Goal: Information Seeking & Learning: Learn about a topic

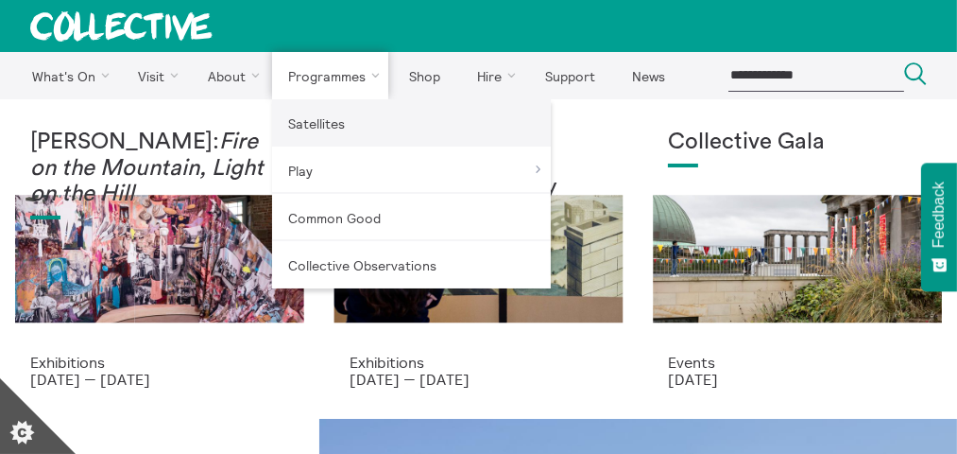
click at [334, 126] on link "Satellites" at bounding box center [411, 122] width 279 height 47
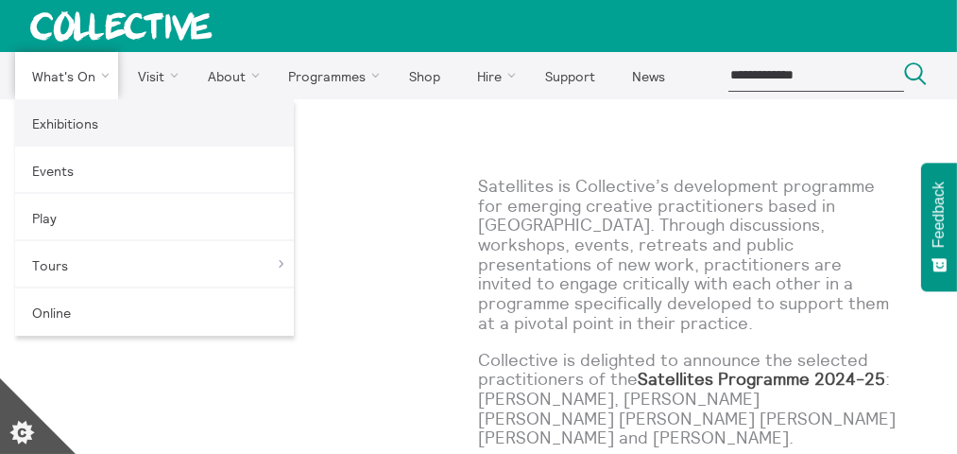
click at [97, 119] on link "Exhibitions" at bounding box center [154, 122] width 279 height 47
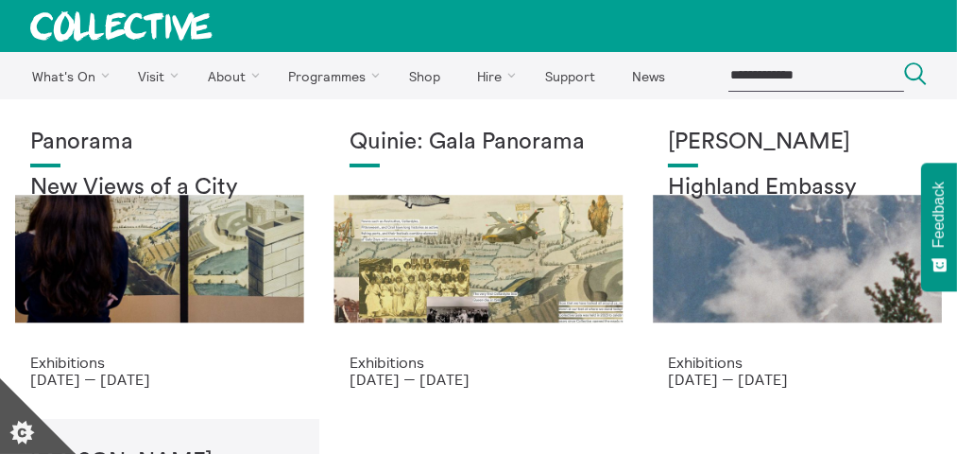
click at [759, 74] on input "search" at bounding box center [817, 75] width 176 height 31
click at [772, 74] on input "search" at bounding box center [817, 75] width 176 height 31
type input "**********"
click at [904, 62] on button "Search Close" at bounding box center [915, 75] width 23 height 26
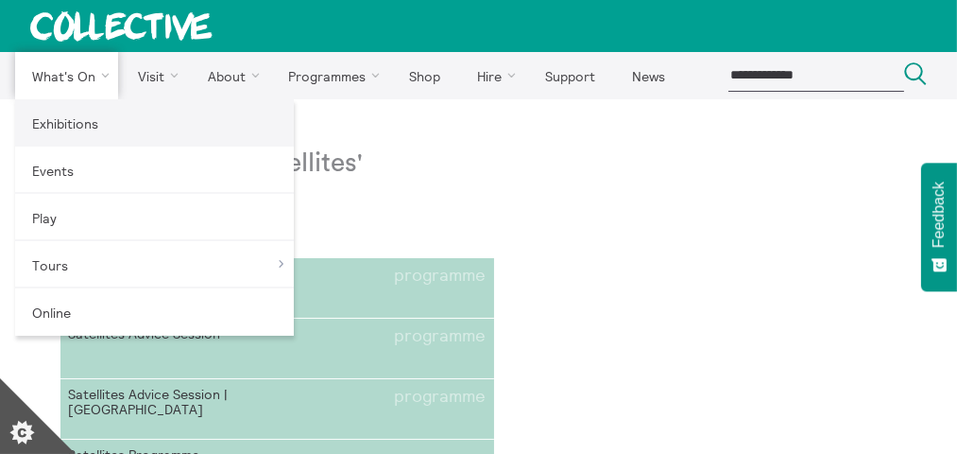
click at [77, 119] on link "Exhibitions" at bounding box center [154, 122] width 279 height 47
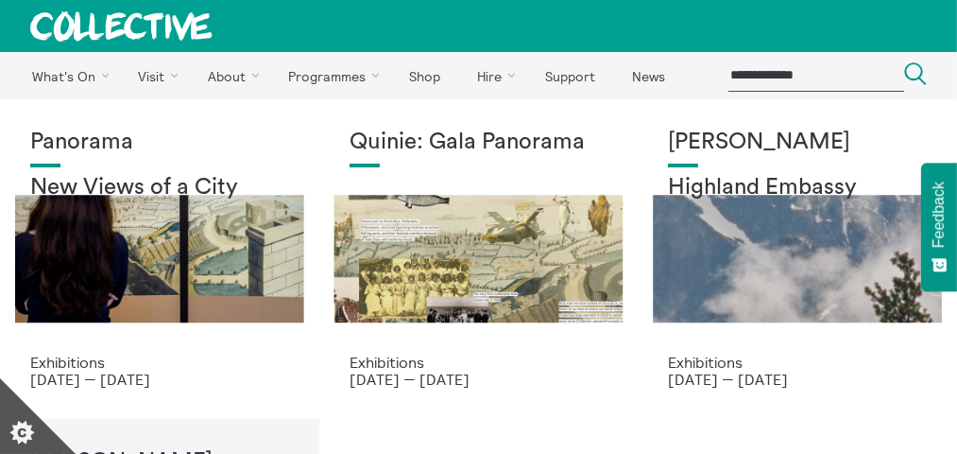
click at [781, 70] on input "search" at bounding box center [817, 75] width 176 height 31
type input "**********"
click at [904, 62] on button "Search Close" at bounding box center [915, 75] width 23 height 26
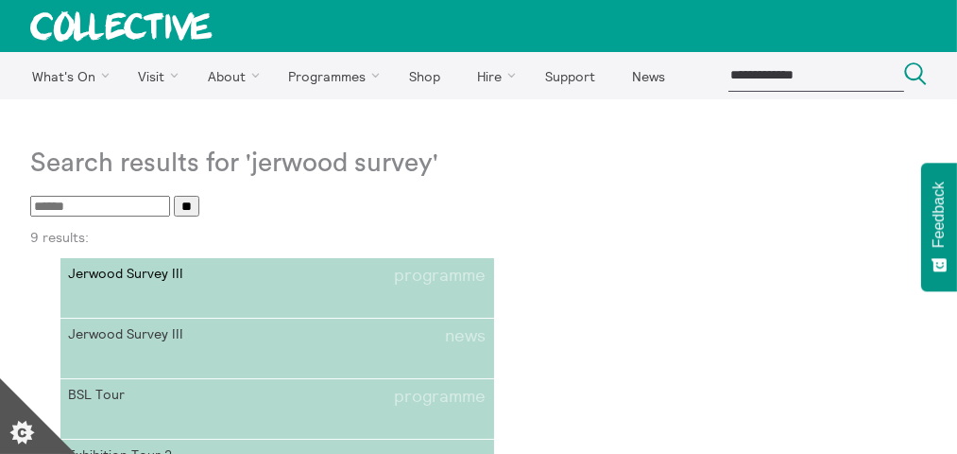
click at [143, 290] on link "Jerwood Survey III programme" at bounding box center [277, 288] width 434 height 60
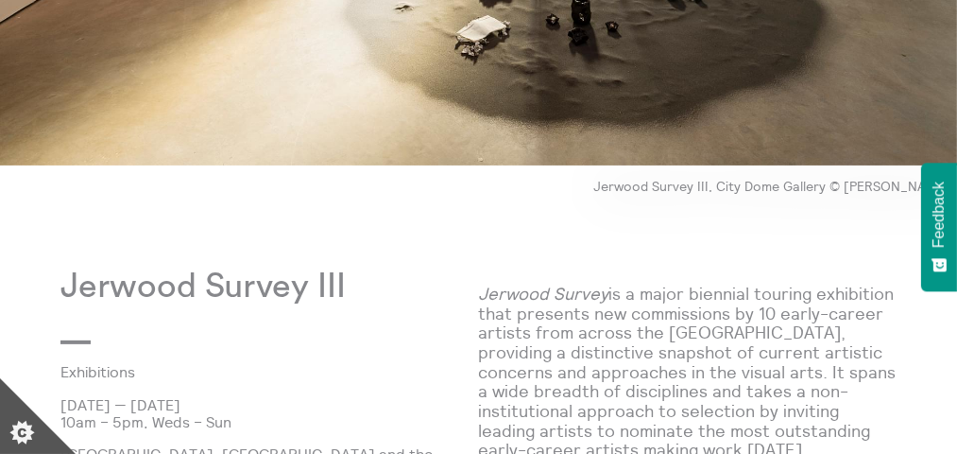
scroll to position [662, 0]
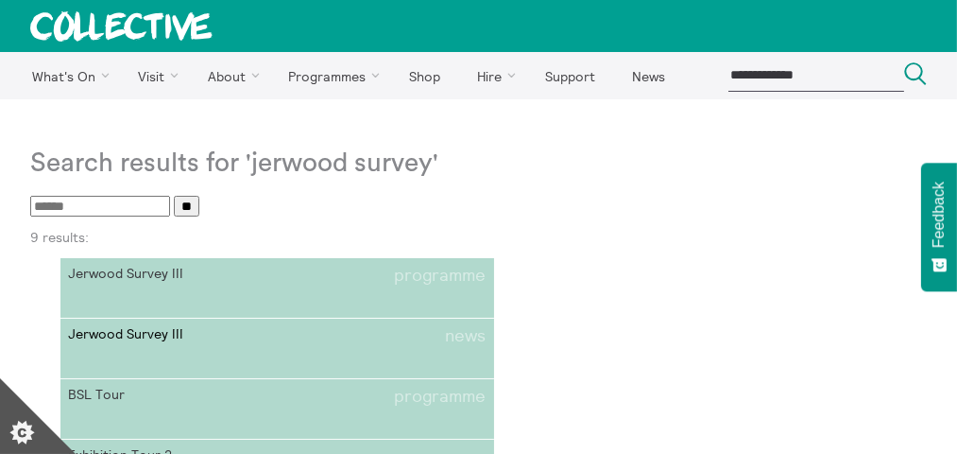
click at [191, 326] on span "Jerwood Survey III" at bounding box center [172, 336] width 209 height 20
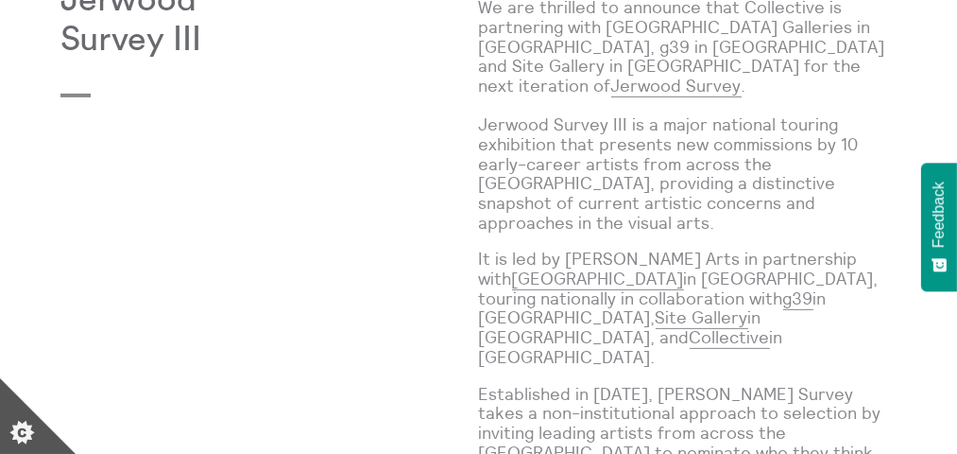
scroll to position [567, 0]
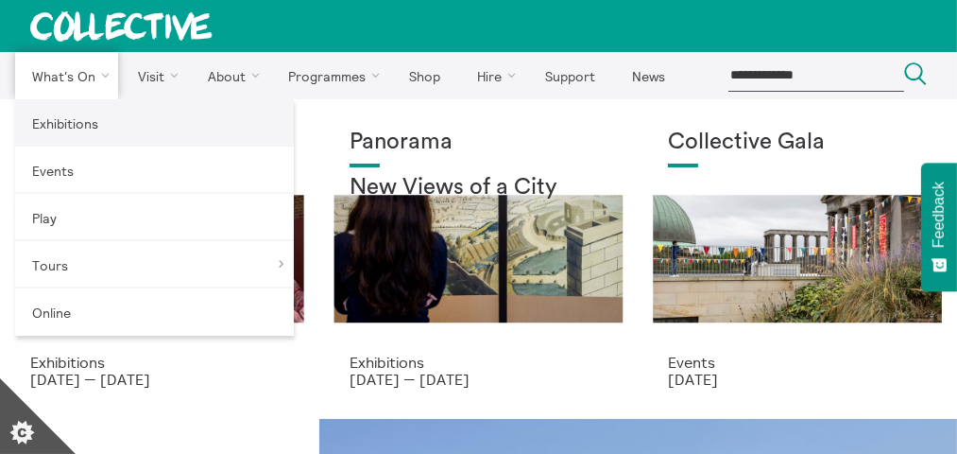
click at [81, 130] on link "Exhibitions" at bounding box center [154, 122] width 279 height 47
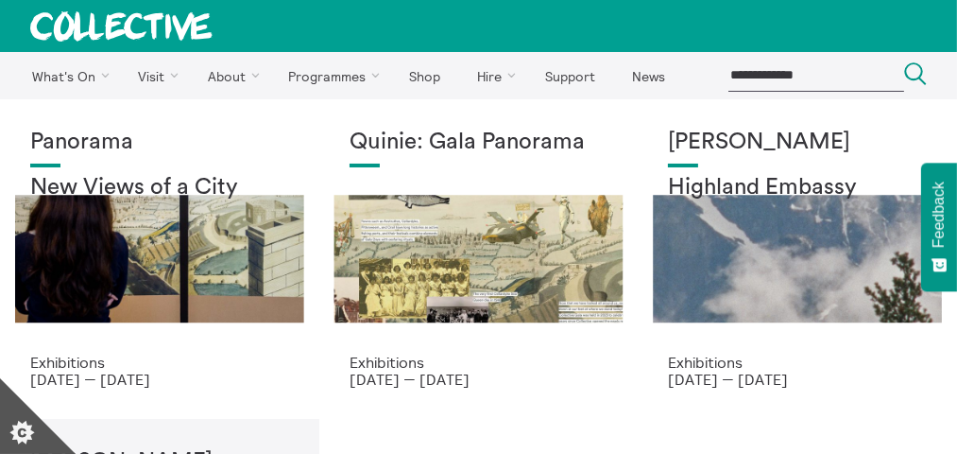
click at [764, 82] on input "search" at bounding box center [817, 75] width 176 height 31
type input "**********"
click at [904, 62] on button "Search Close" at bounding box center [915, 75] width 23 height 26
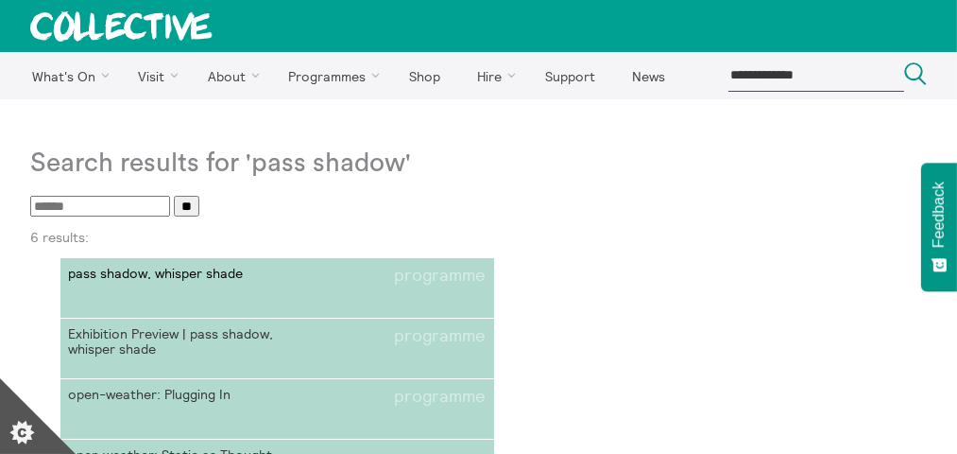
click at [153, 260] on link "pass shadow, whisper shade programme" at bounding box center [277, 288] width 434 height 60
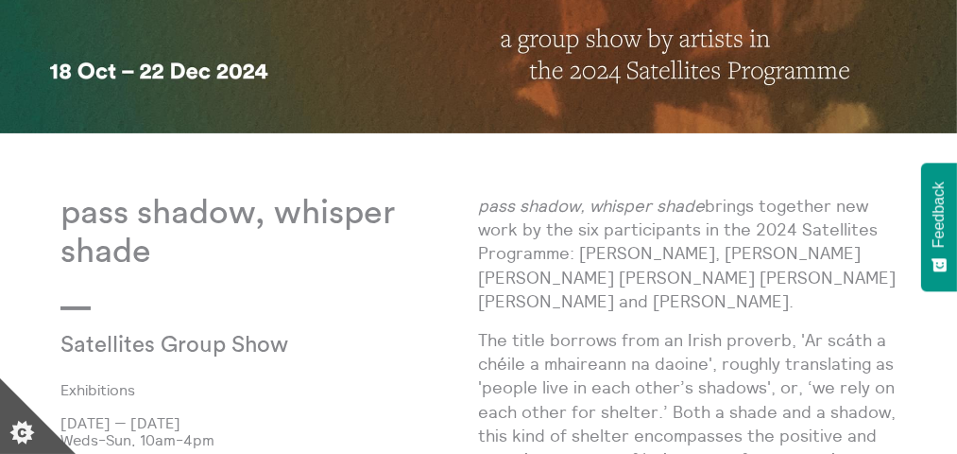
scroll to position [473, 0]
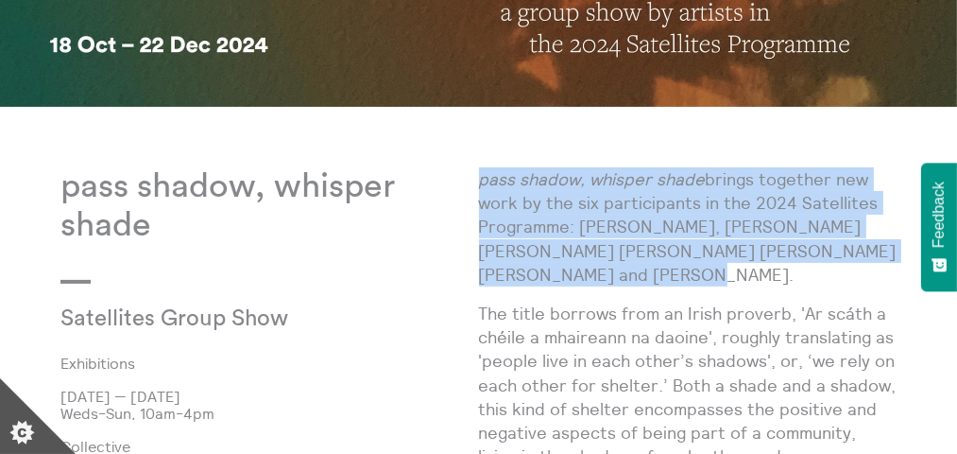
drag, startPoint x: 558, startPoint y: 270, endPoint x: 483, endPoint y: 181, distance: 116.8
click at [483, 181] on p "pass shadow, whisper shade brings together new work by the six participants in …" at bounding box center [688, 226] width 419 height 119
drag, startPoint x: 483, startPoint y: 181, endPoint x: 518, endPoint y: 198, distance: 38.9
copy p "pass shadow, whisper shade brings together new work by the six participants in …"
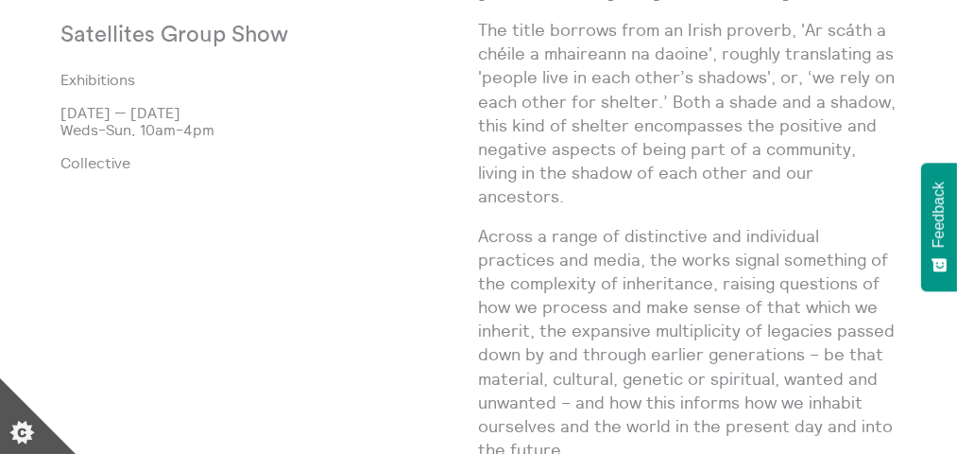
scroll to position [851, 0]
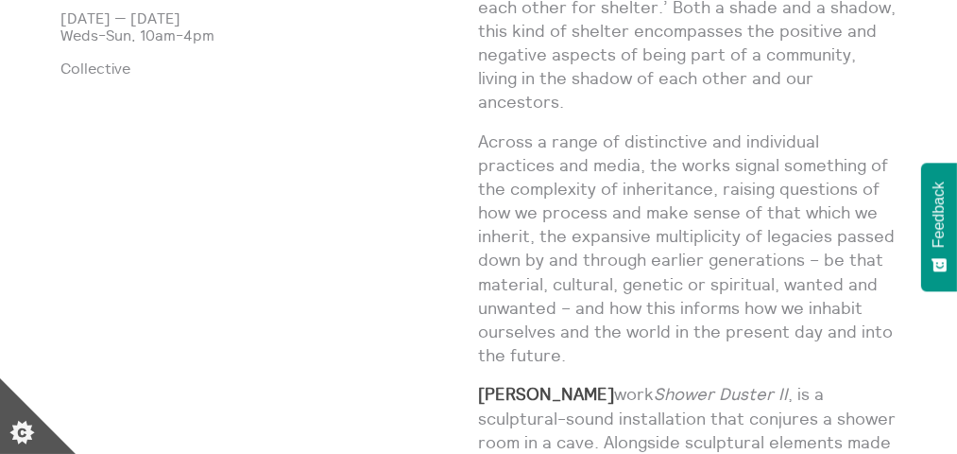
drag, startPoint x: 478, startPoint y: 117, endPoint x: 768, endPoint y: 124, distance: 290.2
click at [768, 129] on p "Across a range of distinctive and individual practices and media, the works sig…" at bounding box center [688, 248] width 419 height 238
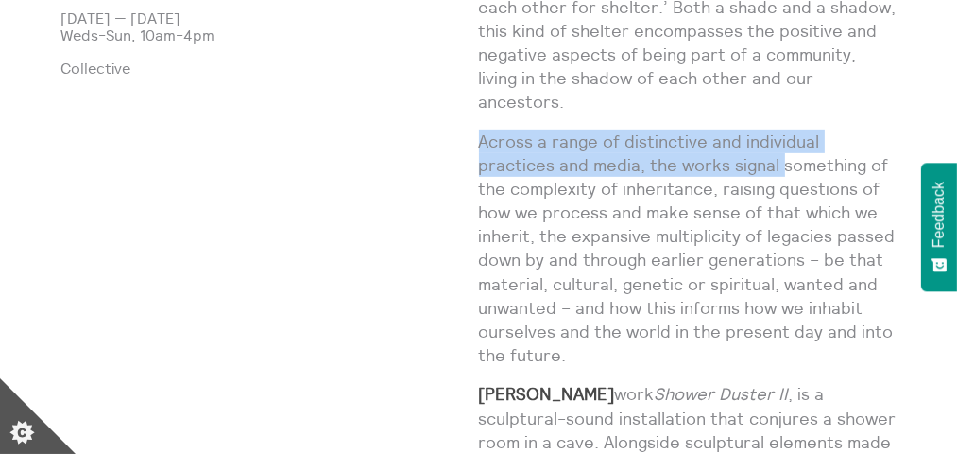
drag, startPoint x: 478, startPoint y: 120, endPoint x: 699, endPoint y: 141, distance: 222.1
click at [699, 141] on p "Across a range of distinctive and individual practices and media, the works sig…" at bounding box center [688, 248] width 419 height 238
drag, startPoint x: 699, startPoint y: 141, endPoint x: 579, endPoint y: 119, distance: 122.0
copy p "Across a range of distinctive and individual practices and media, the works sig…"
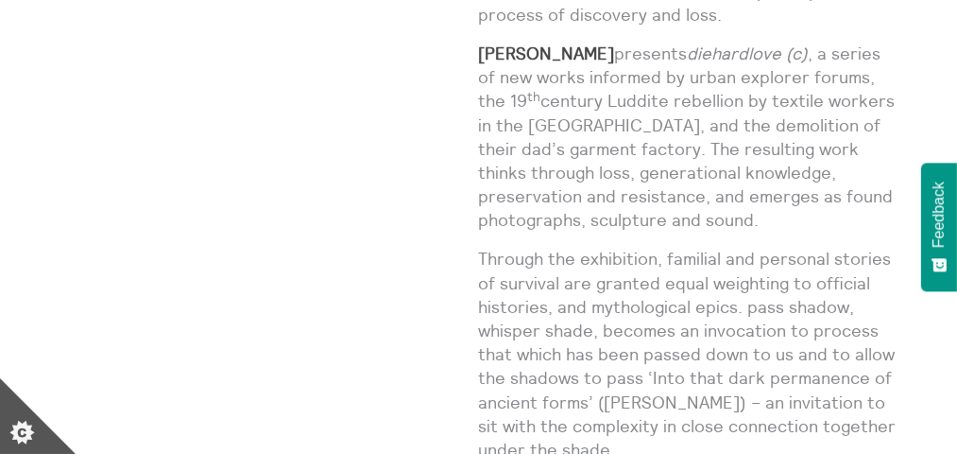
scroll to position [2835, 0]
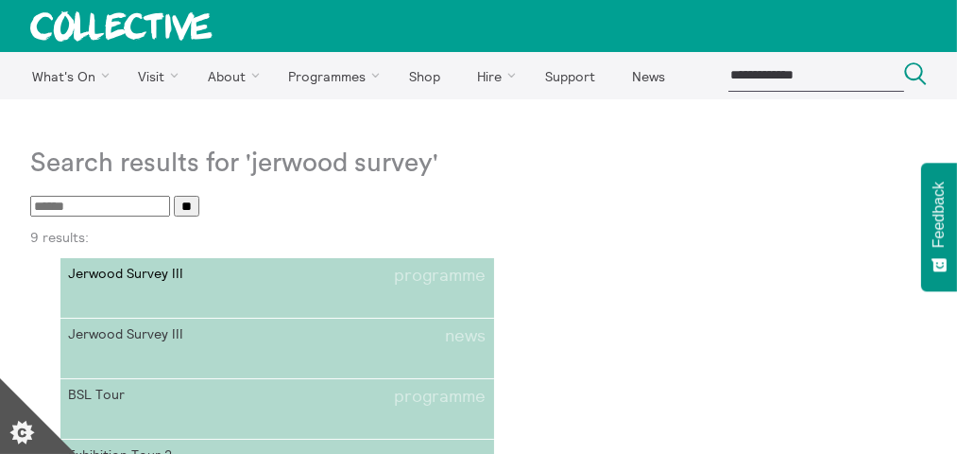
click at [138, 302] on link "Jerwood Survey III programme" at bounding box center [277, 288] width 434 height 60
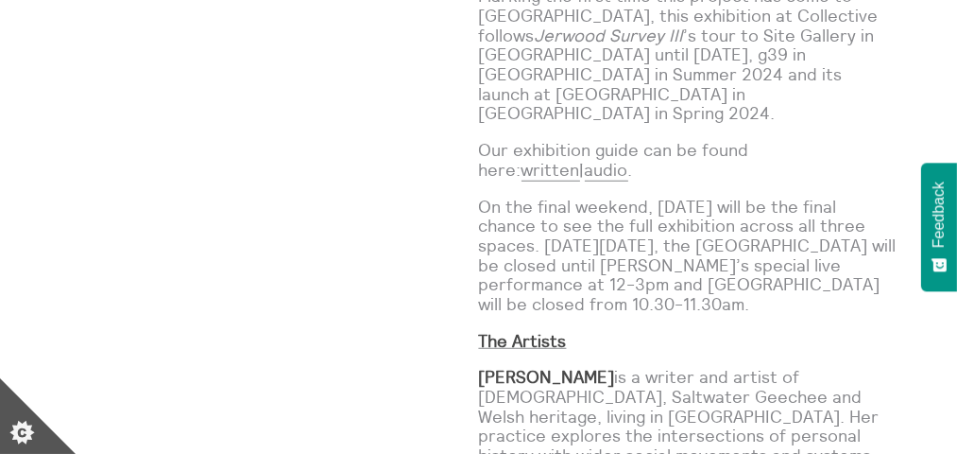
scroll to position [1323, 0]
